Goal: Task Accomplishment & Management: Manage account settings

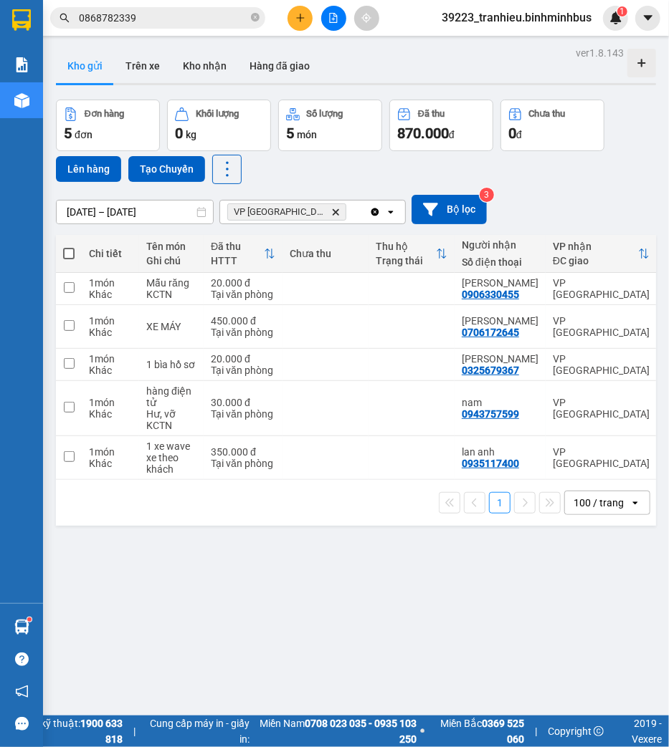
click at [555, 23] on span "39223_tranhieu.binhminhbus" at bounding box center [516, 18] width 173 height 18
click at [518, 45] on span "Đăng xuất" at bounding box center [522, 45] width 143 height 16
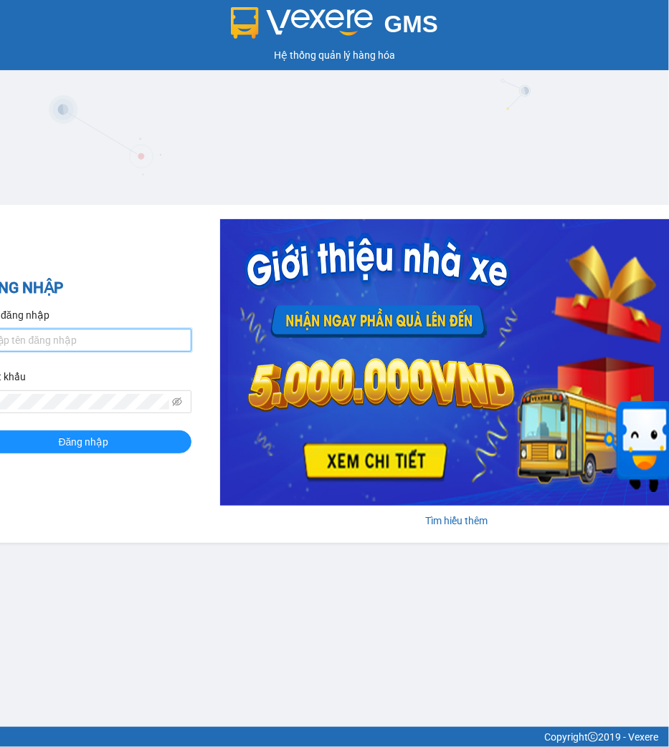
type input "tranhieu.binhminhbus"
click at [134, 351] on input "tranhieu.binhminhbus" at bounding box center [83, 340] width 215 height 23
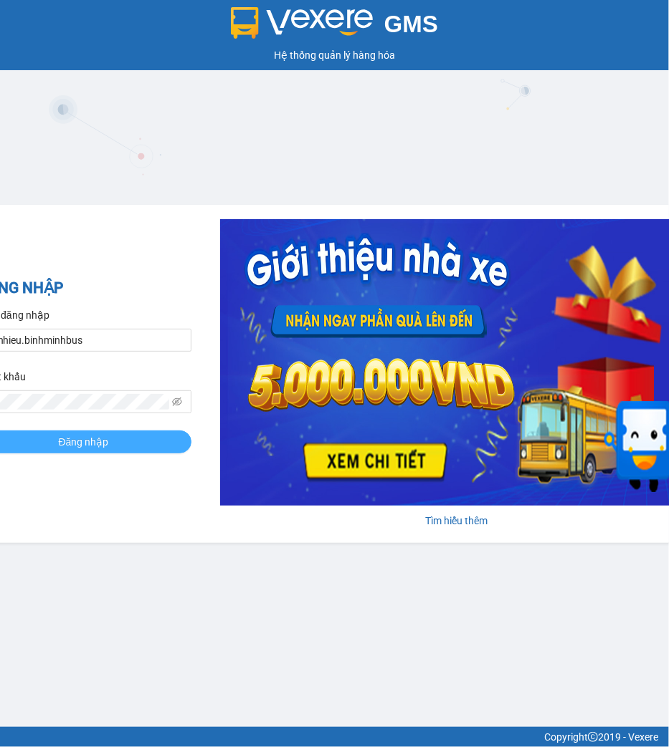
click at [86, 446] on span "Đăng nhập" at bounding box center [84, 442] width 50 height 16
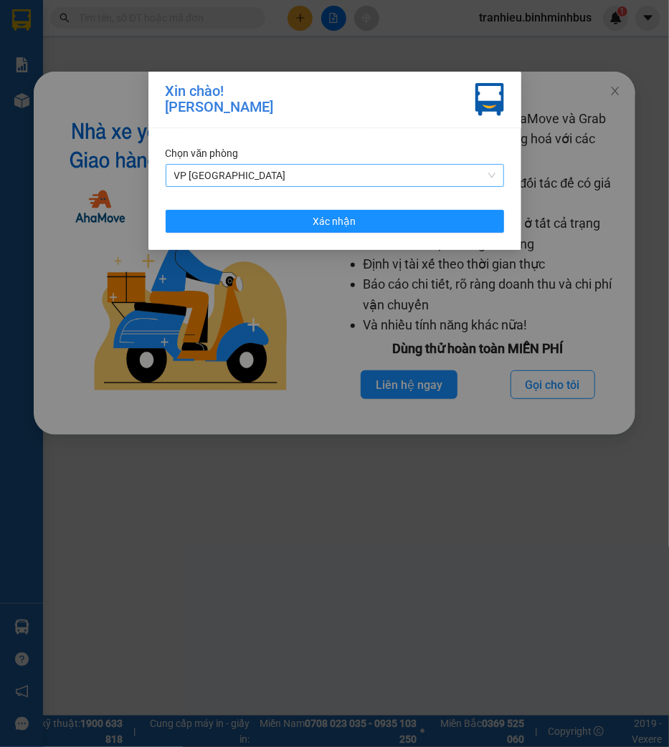
click at [371, 180] on span "VP [GEOGRAPHIC_DATA]" at bounding box center [334, 175] width 321 height 21
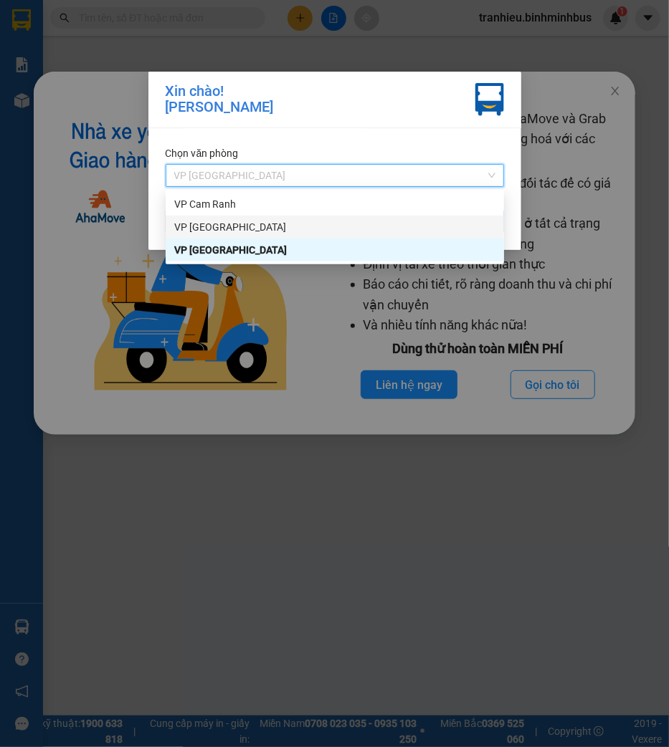
click at [333, 230] on div "VP [GEOGRAPHIC_DATA]" at bounding box center [334, 227] width 321 height 16
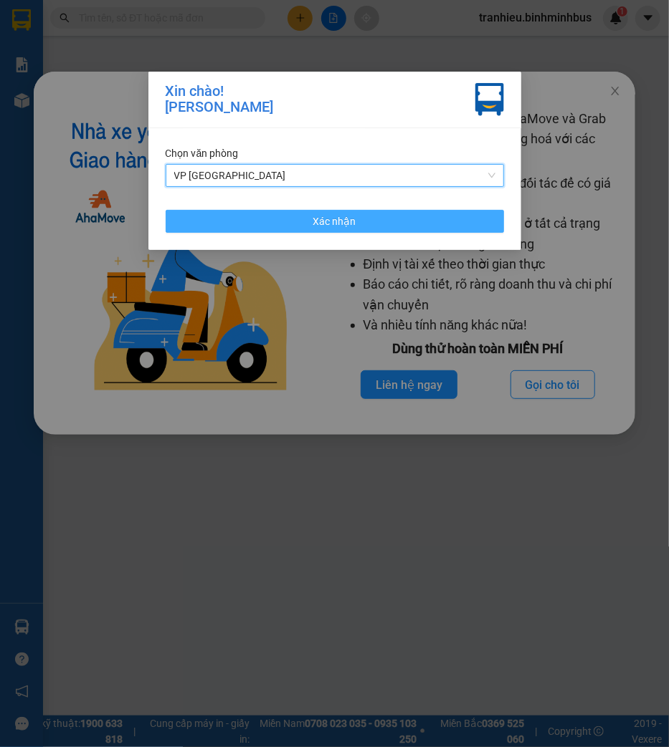
click at [348, 214] on span "Xác nhận" at bounding box center [334, 222] width 43 height 16
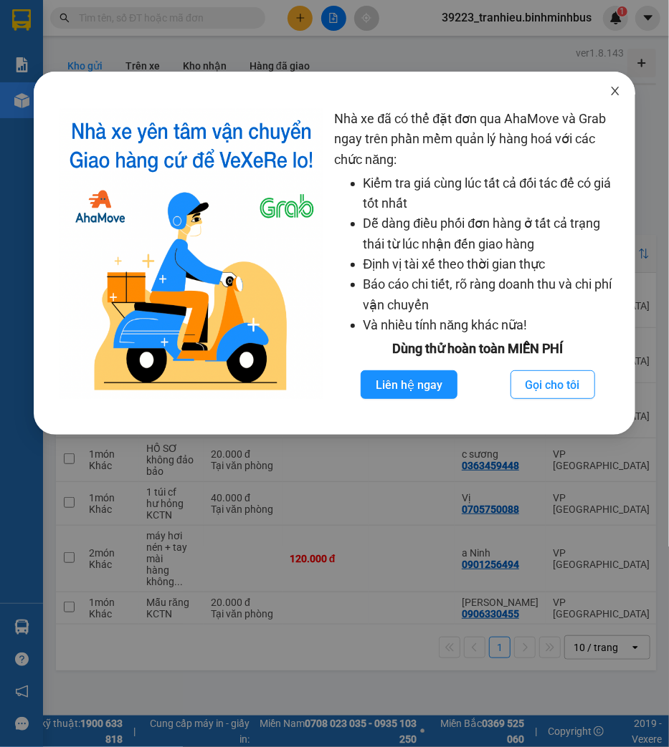
click at [615, 90] on icon "close" at bounding box center [614, 90] width 11 height 11
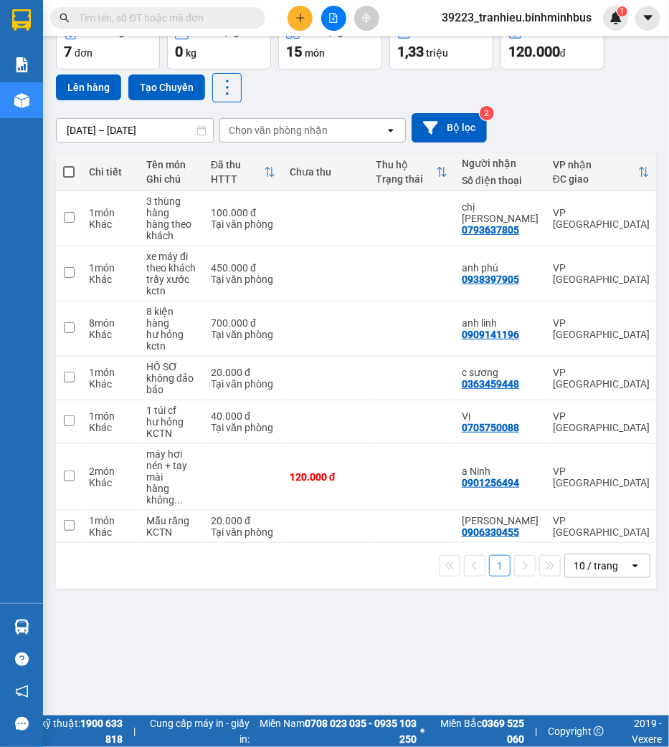
click at [284, 83] on div "Đơn hàng 7 đơn Khối lượng 0 kg Số lượng 15 món Đã thu 1,33 triệu Chưa thu 120.0…" at bounding box center [356, 60] width 600 height 85
